Goal: Transaction & Acquisition: Book appointment/travel/reservation

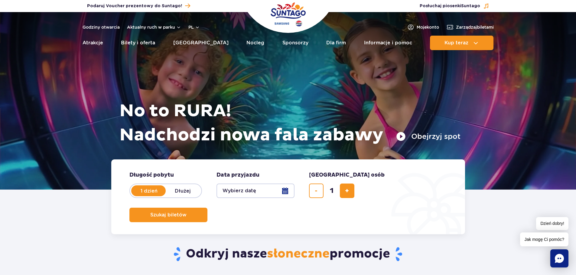
click at [283, 192] on button "Wybierz datę" at bounding box center [255, 191] width 78 height 15
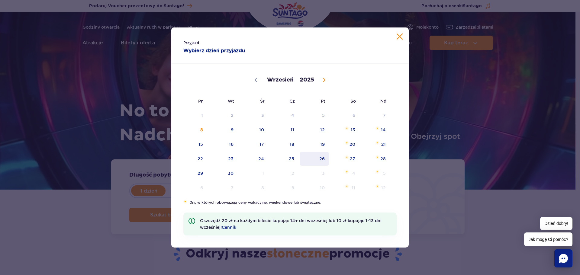
click at [321, 158] on span "26" at bounding box center [314, 159] width 31 height 14
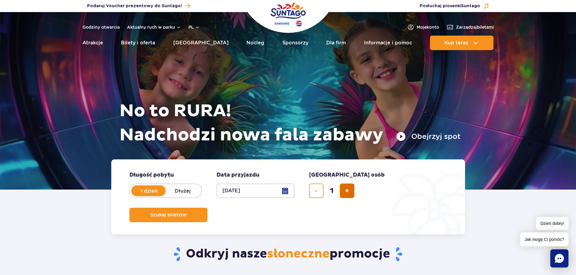
click at [348, 195] on button "dodaj bilet" at bounding box center [347, 191] width 15 height 15
click at [347, 191] on span "dodaj bilet" at bounding box center [347, 191] width 4 height 0
type input "4"
click at [207, 208] on button "Szukaj biletów" at bounding box center [168, 215] width 78 height 15
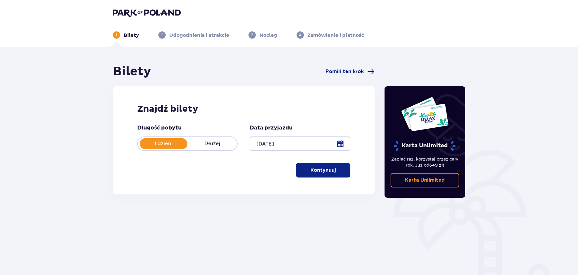
click at [303, 176] on button "Kontynuuj" at bounding box center [323, 170] width 54 height 15
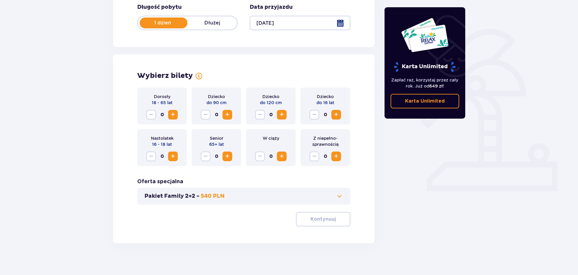
scroll to position [125, 0]
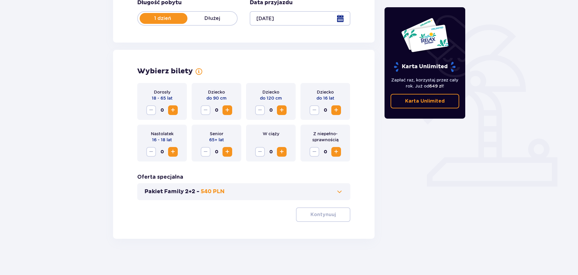
click at [172, 109] on span "Increase" at bounding box center [172, 110] width 7 height 7
click at [319, 214] on p "Kontynuuj" at bounding box center [322, 215] width 25 height 7
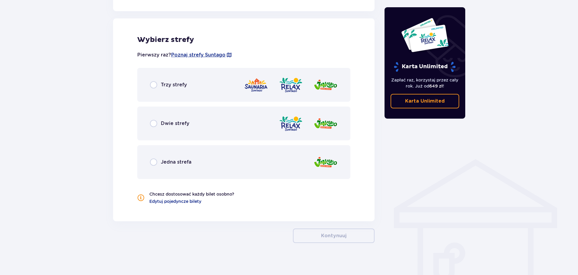
scroll to position [335, 0]
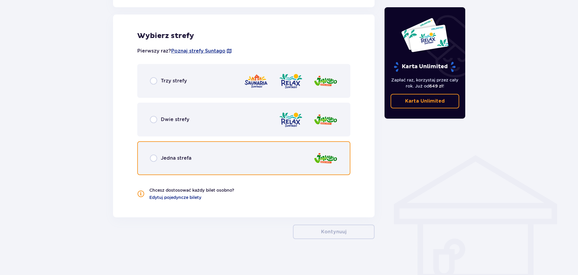
click at [154, 158] on input "radio" at bounding box center [153, 158] width 7 height 7
radio input "true"
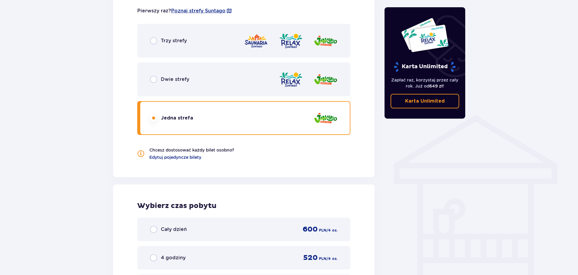
scroll to position [503, 0]
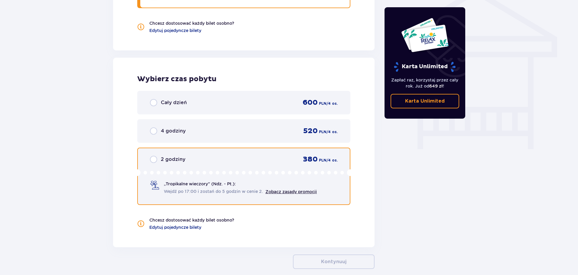
click at [155, 159] on input "radio" at bounding box center [153, 159] width 7 height 7
radio input "true"
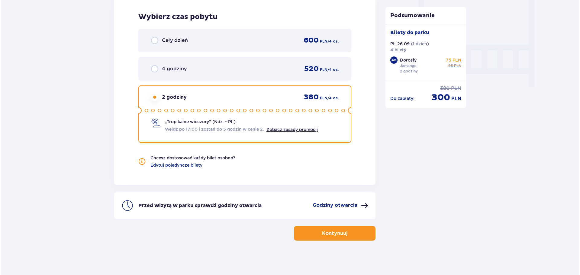
scroll to position [567, 0]
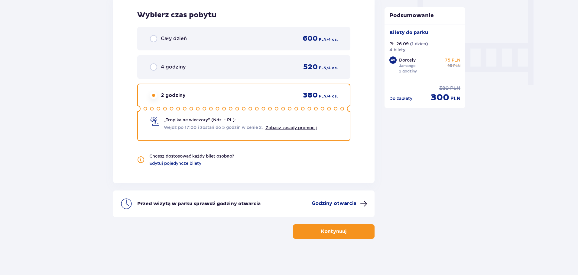
click at [340, 203] on p "Godziny otwarcia" at bounding box center [334, 203] width 45 height 7
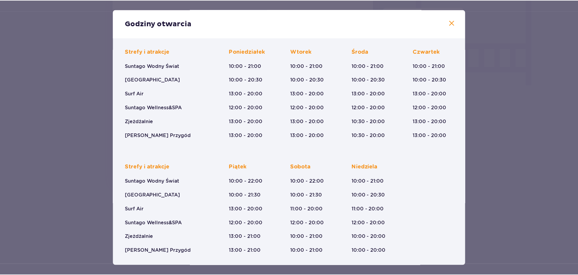
scroll to position [38, 0]
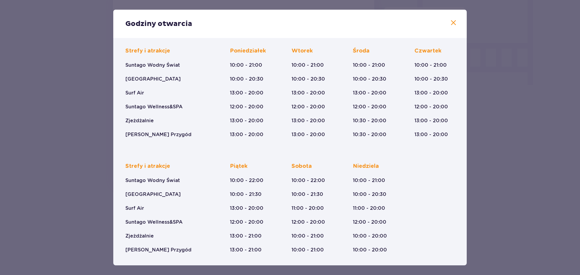
click at [452, 24] on span at bounding box center [453, 22] width 7 height 7
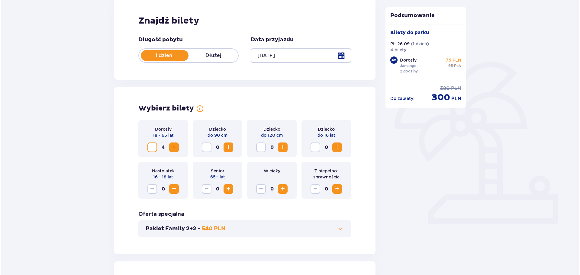
scroll to position [53, 0]
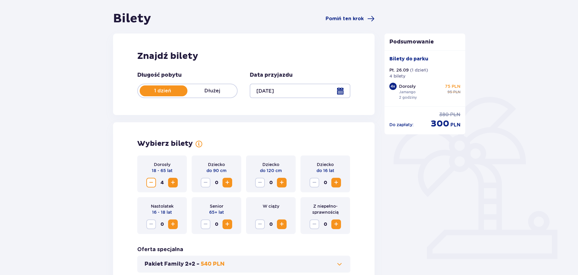
click at [339, 89] on div at bounding box center [300, 91] width 100 height 15
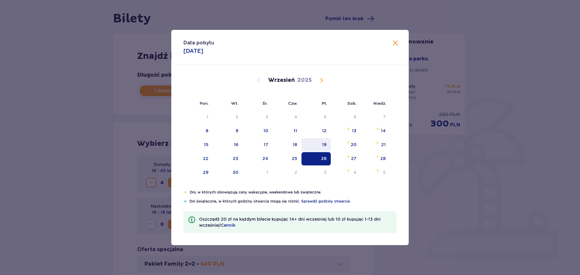
click at [328, 141] on div "19" at bounding box center [316, 144] width 29 height 13
type input "19.09.25"
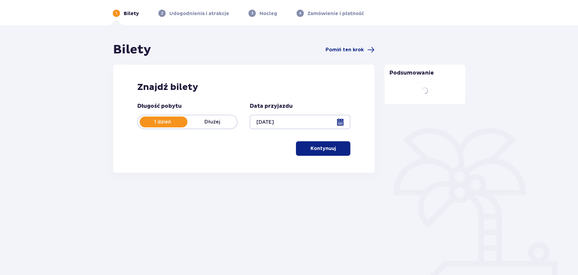
scroll to position [22, 0]
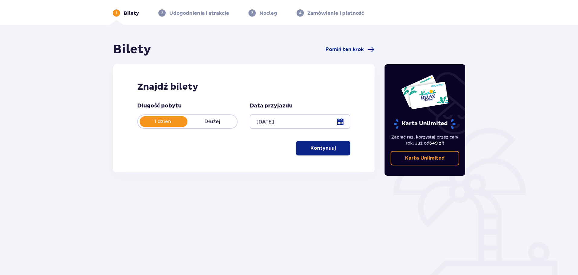
click at [335, 144] on button "Kontynuuj" at bounding box center [323, 148] width 54 height 15
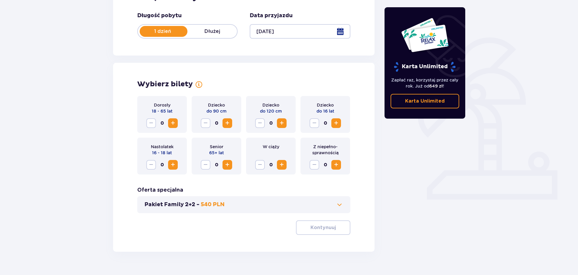
scroll to position [125, 0]
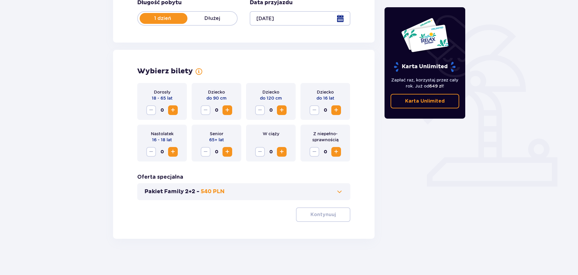
click at [170, 109] on span "Increase" at bounding box center [172, 110] width 7 height 7
click at [303, 216] on button "Kontynuuj" at bounding box center [323, 215] width 54 height 15
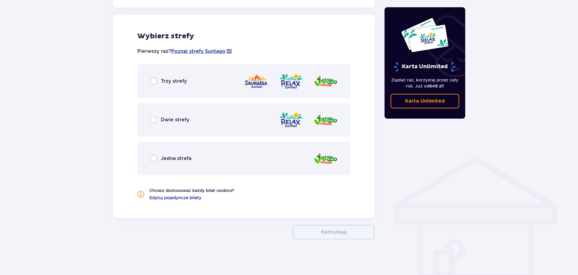
scroll to position [335, 0]
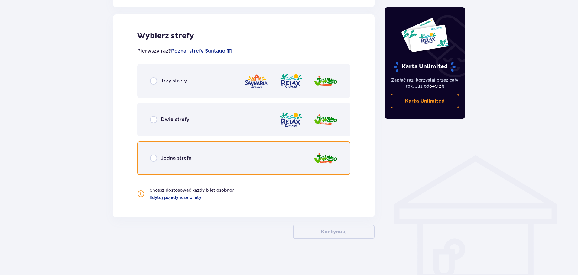
click at [153, 159] on input "radio" at bounding box center [153, 158] width 7 height 7
radio input "true"
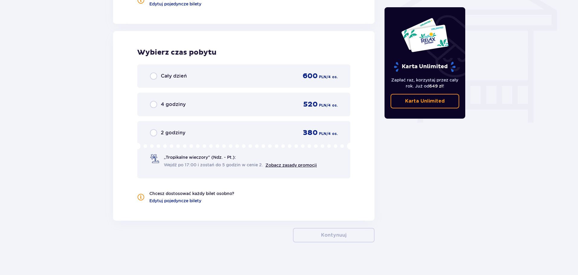
scroll to position [533, 0]
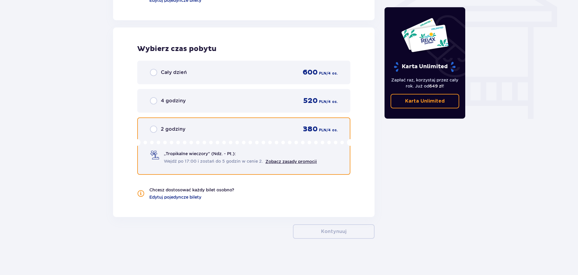
click at [155, 130] on input "radio" at bounding box center [153, 129] width 7 height 7
radio input "true"
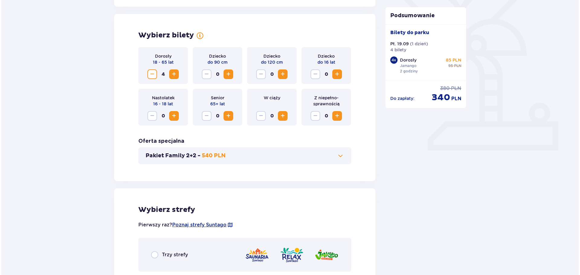
scroll to position [53, 0]
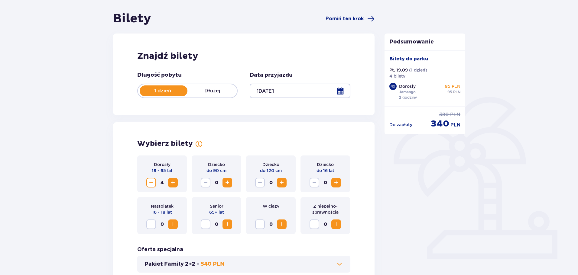
click at [341, 90] on div at bounding box center [300, 91] width 100 height 15
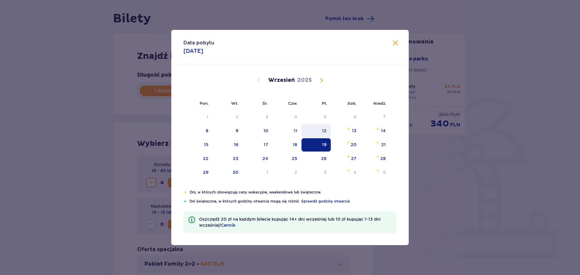
click at [325, 130] on div "12" at bounding box center [324, 131] width 5 height 6
type input "12.09.25"
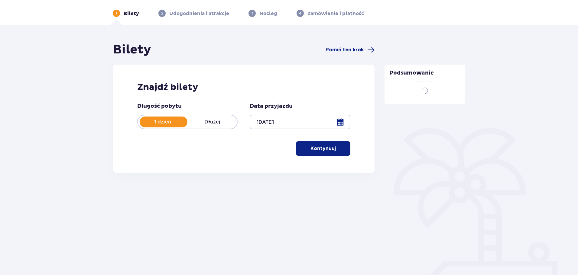
scroll to position [22, 0]
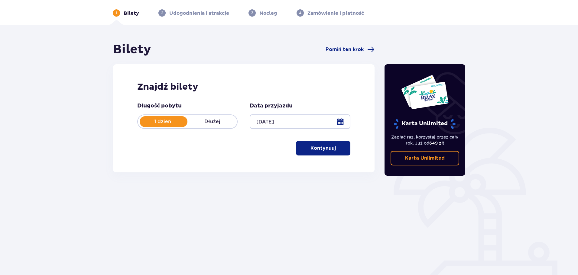
click at [319, 147] on p "Kontynuuj" at bounding box center [322, 148] width 25 height 7
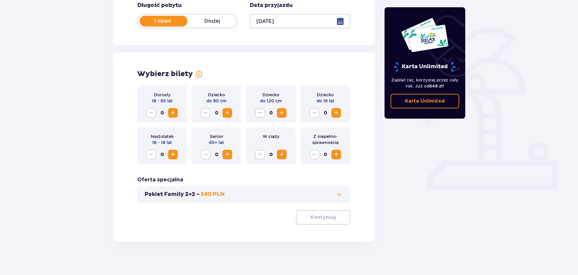
scroll to position [125, 0]
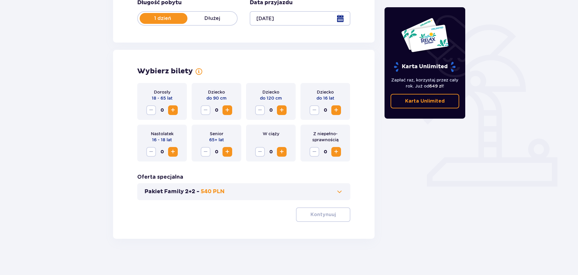
click at [172, 111] on span "Increase" at bounding box center [172, 110] width 7 height 7
click at [320, 217] on p "Kontynuuj" at bounding box center [322, 215] width 25 height 7
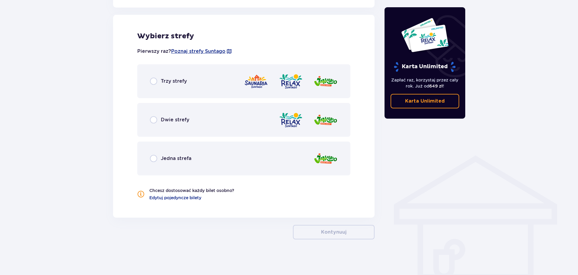
scroll to position [335, 0]
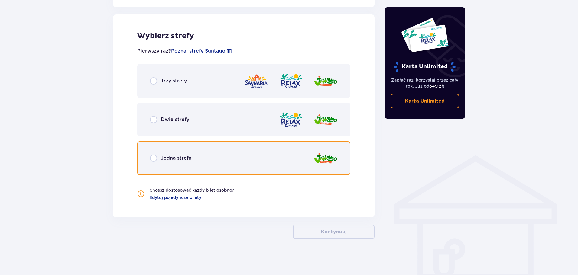
click at [152, 158] on input "radio" at bounding box center [153, 158] width 7 height 7
radio input "true"
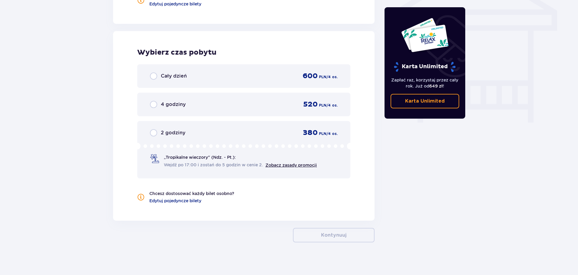
scroll to position [533, 0]
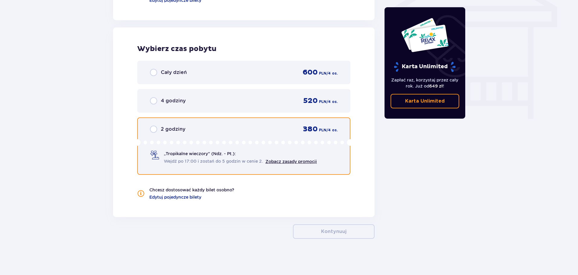
click at [155, 129] on input "radio" at bounding box center [153, 129] width 7 height 7
radio input "true"
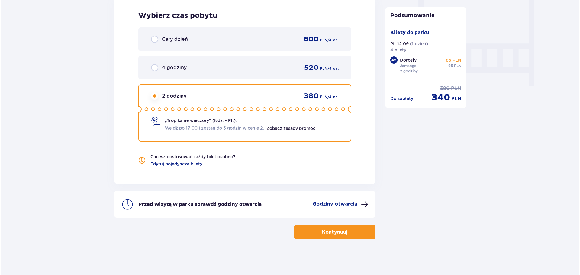
scroll to position [567, 0]
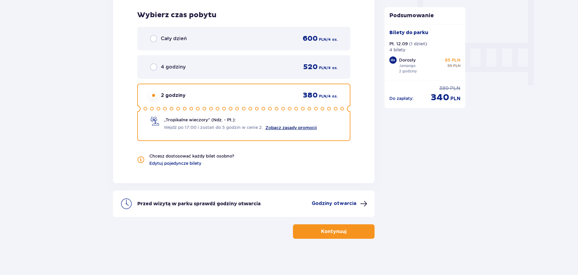
click at [287, 128] on link "Zobacz zasady promocji" at bounding box center [290, 127] width 51 height 5
click at [339, 203] on p "Godziny otwarcia" at bounding box center [334, 203] width 45 height 7
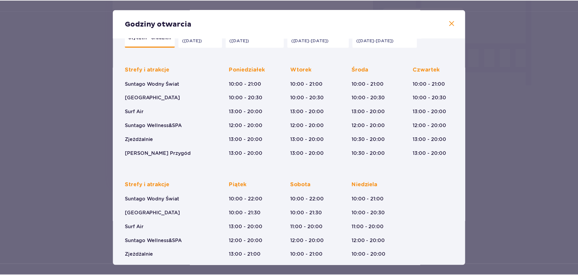
scroll to position [30, 0]
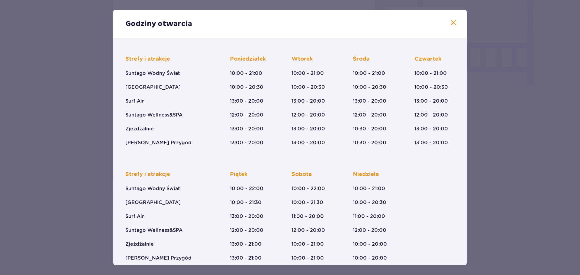
click at [451, 23] on span at bounding box center [453, 22] width 7 height 7
